Goal: Task Accomplishment & Management: Manage account settings

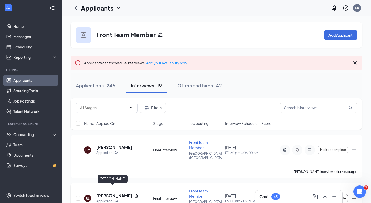
click at [104, 193] on h5 "[PERSON_NAME]" at bounding box center [114, 196] width 36 height 6
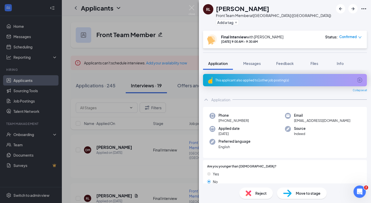
click at [258, 189] on div "Reject" at bounding box center [257, 193] width 34 height 11
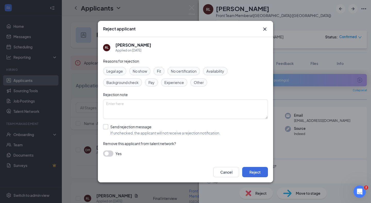
click at [125, 131] on input "Send rejection message If unchecked, the applicant will not receive a rejection…" at bounding box center [161, 129] width 117 height 11
checkbox input "true"
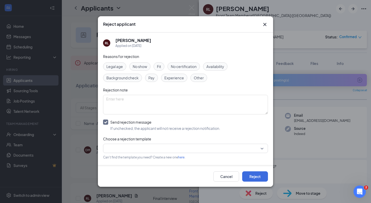
click at [129, 150] on input "search" at bounding box center [183, 148] width 155 height 9
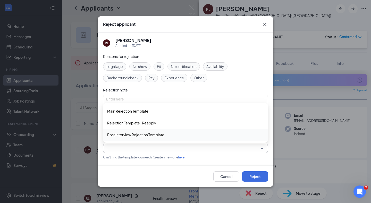
click at [135, 137] on span "Post Interview Rejection Template" at bounding box center [135, 135] width 57 height 6
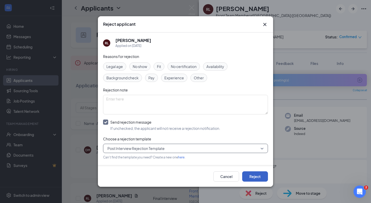
click at [252, 175] on button "Reject" at bounding box center [255, 177] width 26 height 10
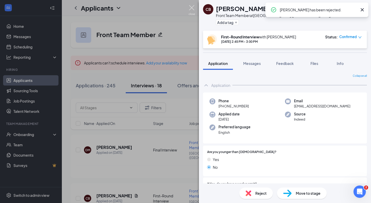
click at [191, 8] on img at bounding box center [192, 10] width 6 height 10
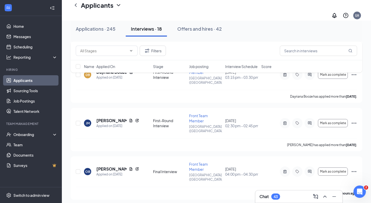
scroll to position [276, 0]
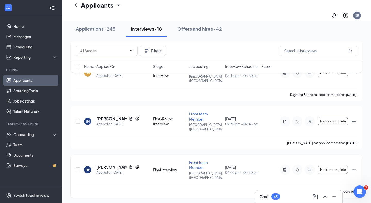
click at [98, 165] on h5 "[PERSON_NAME]" at bounding box center [111, 168] width 30 height 6
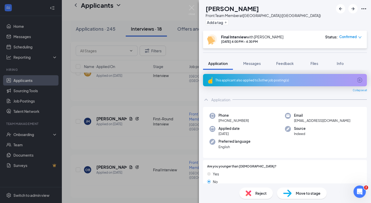
click at [264, 193] on span "Reject" at bounding box center [261, 194] width 11 height 6
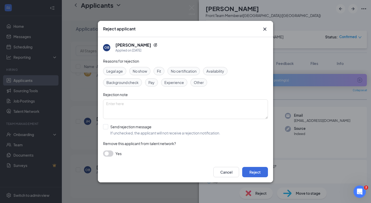
click at [144, 70] on span "No show" at bounding box center [140, 71] width 14 height 6
click at [166, 128] on input "Send rejection message If unchecked, the applicant will not receive a rejection…" at bounding box center [161, 129] width 117 height 11
checkbox input "true"
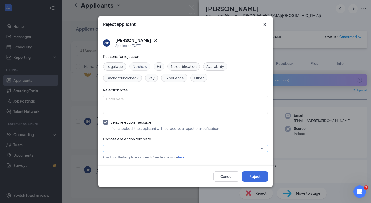
click at [146, 148] on input "search" at bounding box center [183, 148] width 155 height 9
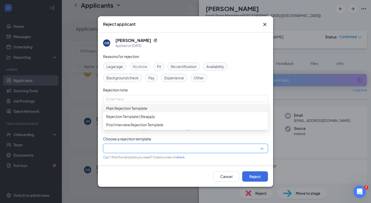
click at [142, 111] on span "Main Rejection Template" at bounding box center [126, 109] width 41 height 6
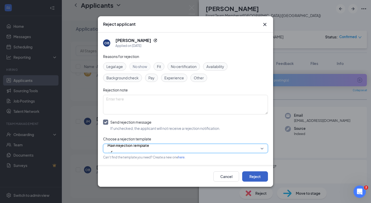
click at [263, 177] on button "Reject" at bounding box center [255, 177] width 26 height 10
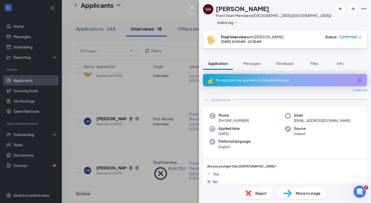
click at [193, 8] on img at bounding box center [192, 10] width 6 height 10
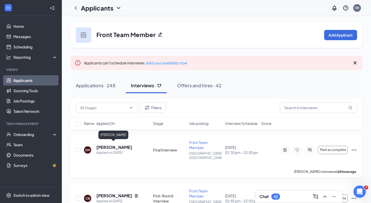
click at [116, 147] on h5 "[PERSON_NAME]" at bounding box center [114, 148] width 36 height 6
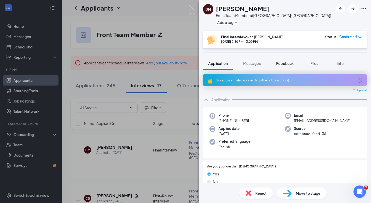
click at [289, 60] on button "Feedback" at bounding box center [285, 63] width 28 height 13
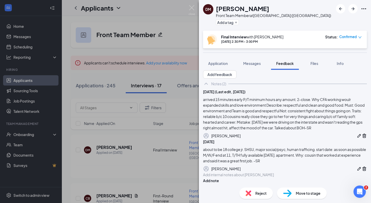
scroll to position [62, 0]
click at [286, 147] on div "about to be 18 college jr. SHSU, major social/psyc, human trafficing. start dat…" at bounding box center [285, 155] width 164 height 17
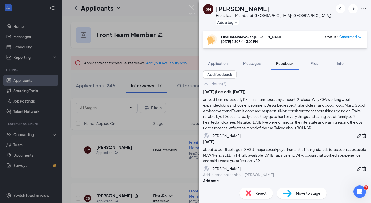
click at [286, 147] on div "about to be 18 college jr. SHSU, major social/psyc, human trafficing. start dat…" at bounding box center [285, 155] width 164 height 17
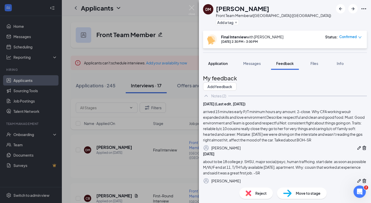
click at [226, 64] on span "Application" at bounding box center [218, 63] width 20 height 5
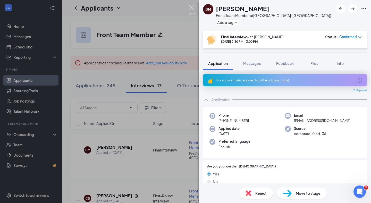
click at [191, 9] on img at bounding box center [192, 10] width 6 height 10
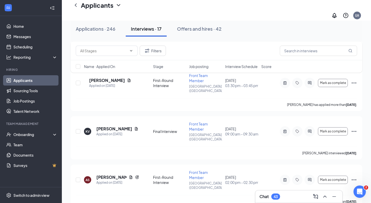
scroll to position [496, 0]
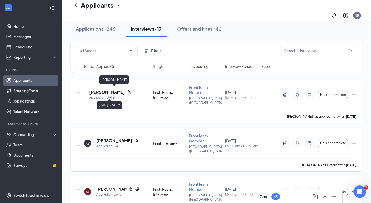
click at [126, 138] on h5 "[PERSON_NAME]" at bounding box center [114, 141] width 36 height 6
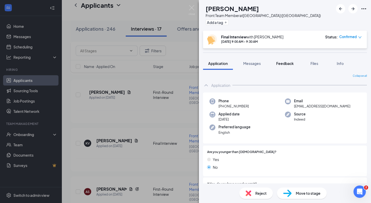
click at [285, 70] on button "Feedback" at bounding box center [285, 63] width 28 height 13
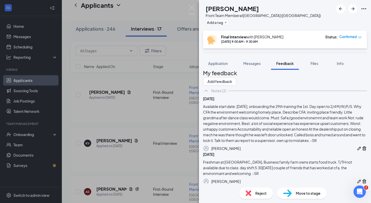
scroll to position [6, 0]
click at [122, 80] on div "KV [PERSON_NAME] Front Team Member at [GEOGRAPHIC_DATA] ([GEOGRAPHIC_DATA]) Add…" at bounding box center [185, 101] width 371 height 203
